Goal: Information Seeking & Learning: Learn about a topic

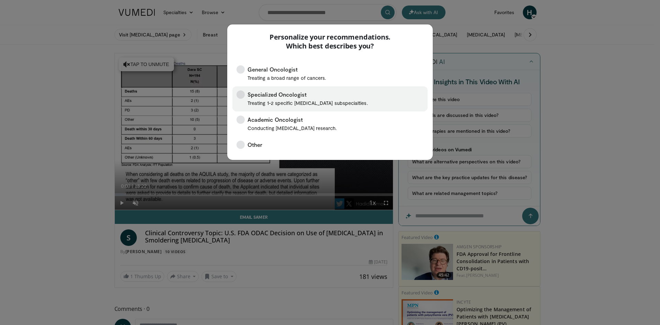
click at [271, 96] on span "Specialized Oncologist Treating 1-2 specific [MEDICAL_DATA] subspecialties." at bounding box center [307, 98] width 120 height 17
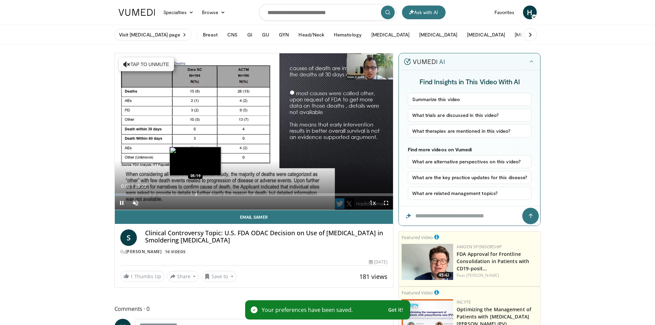
click at [196, 194] on div "Progress Bar" at bounding box center [196, 194] width 1 height 3
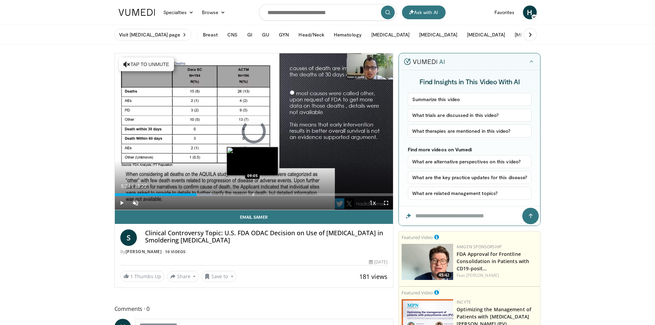
click at [253, 194] on div "Progress Bar" at bounding box center [253, 194] width 1 height 3
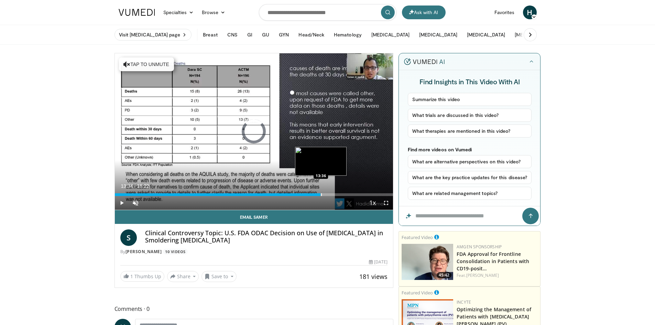
click at [321, 195] on div "Progress Bar" at bounding box center [321, 194] width 1 height 3
click at [336, 193] on div "Progress Bar" at bounding box center [336, 194] width 1 height 3
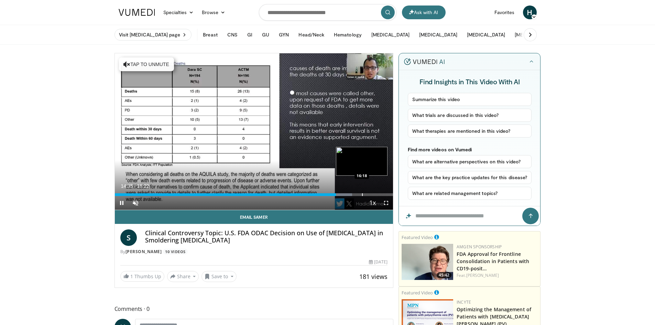
click at [362, 195] on div "Progress Bar" at bounding box center [362, 194] width 1 height 3
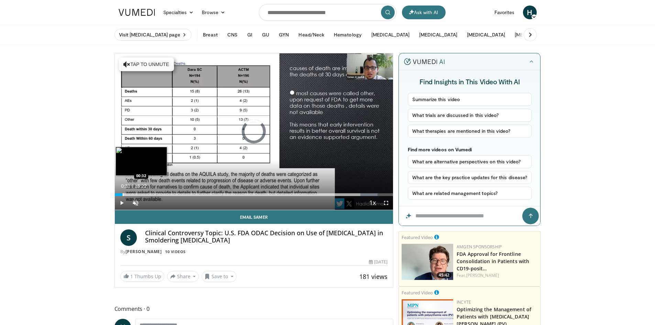
click at [122, 194] on div "16:19" at bounding box center [119, 194] width 8 height 3
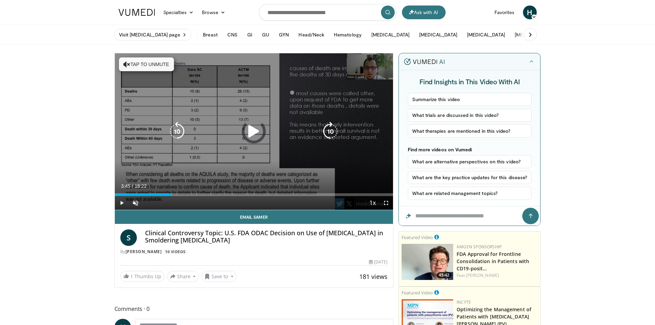
click at [172, 193] on div "Loaded : 8.99% 00:35 03:21" at bounding box center [254, 194] width 278 height 3
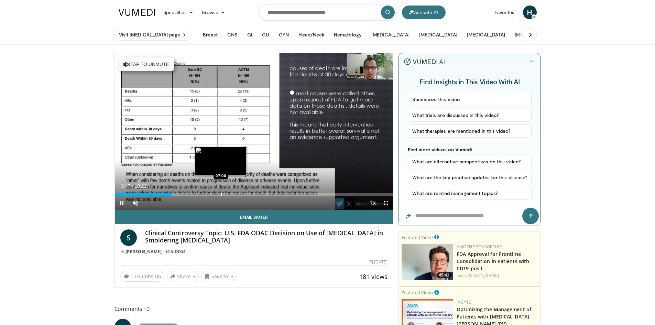
click at [221, 193] on div "Progress Bar" at bounding box center [221, 194] width 1 height 3
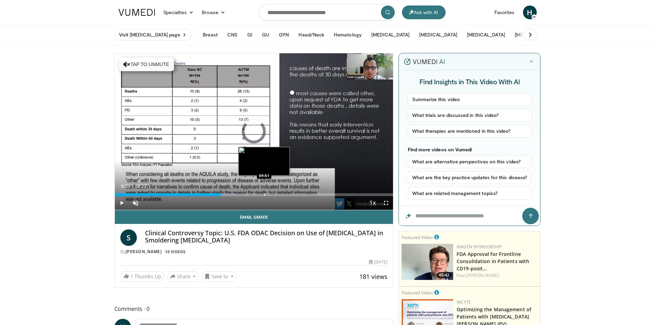
click at [264, 194] on div "Progress Bar" at bounding box center [264, 194] width 1 height 3
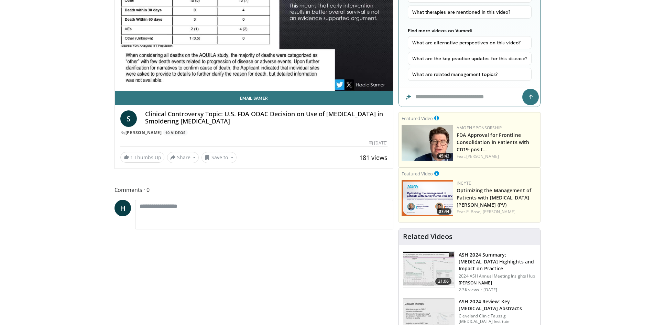
scroll to position [137, 0]
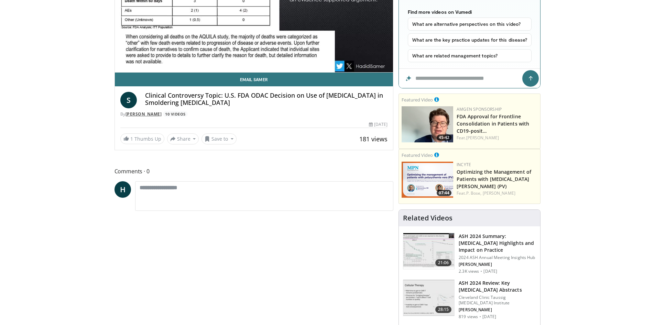
click at [153, 113] on link "[PERSON_NAME]" at bounding box center [143, 114] width 36 height 6
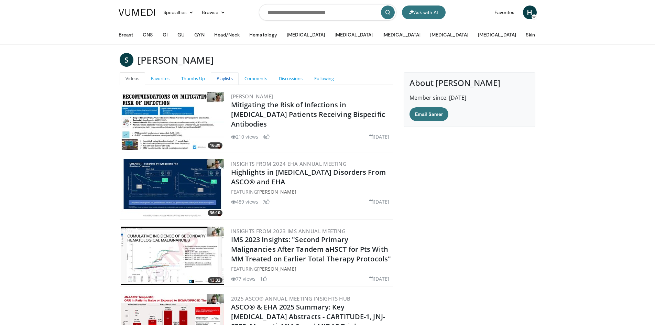
drag, startPoint x: 255, startPoint y: 263, endPoint x: 221, endPoint y: 73, distance: 192.8
click at [326, 79] on link "Following" at bounding box center [323, 78] width 31 height 13
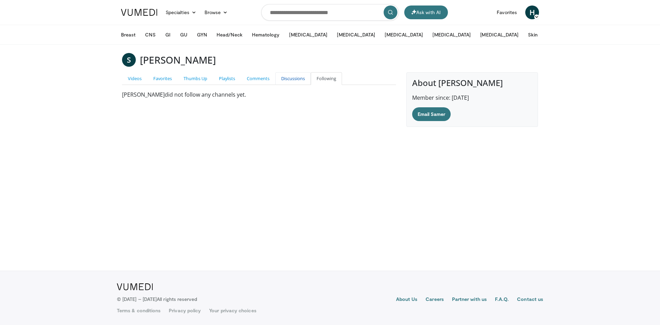
click at [285, 79] on link "Discussions" at bounding box center [292, 78] width 35 height 13
click at [228, 78] on link "Playlists" at bounding box center [227, 78] width 28 height 13
click at [186, 62] on h3 "[PERSON_NAME]" at bounding box center [178, 60] width 76 height 14
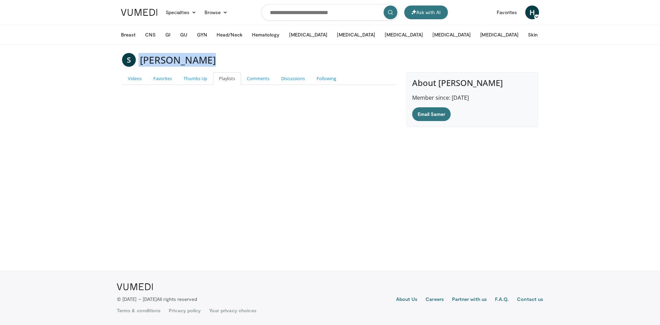
copy main "[PERSON_NAME]"
